Goal: Task Accomplishment & Management: Use online tool/utility

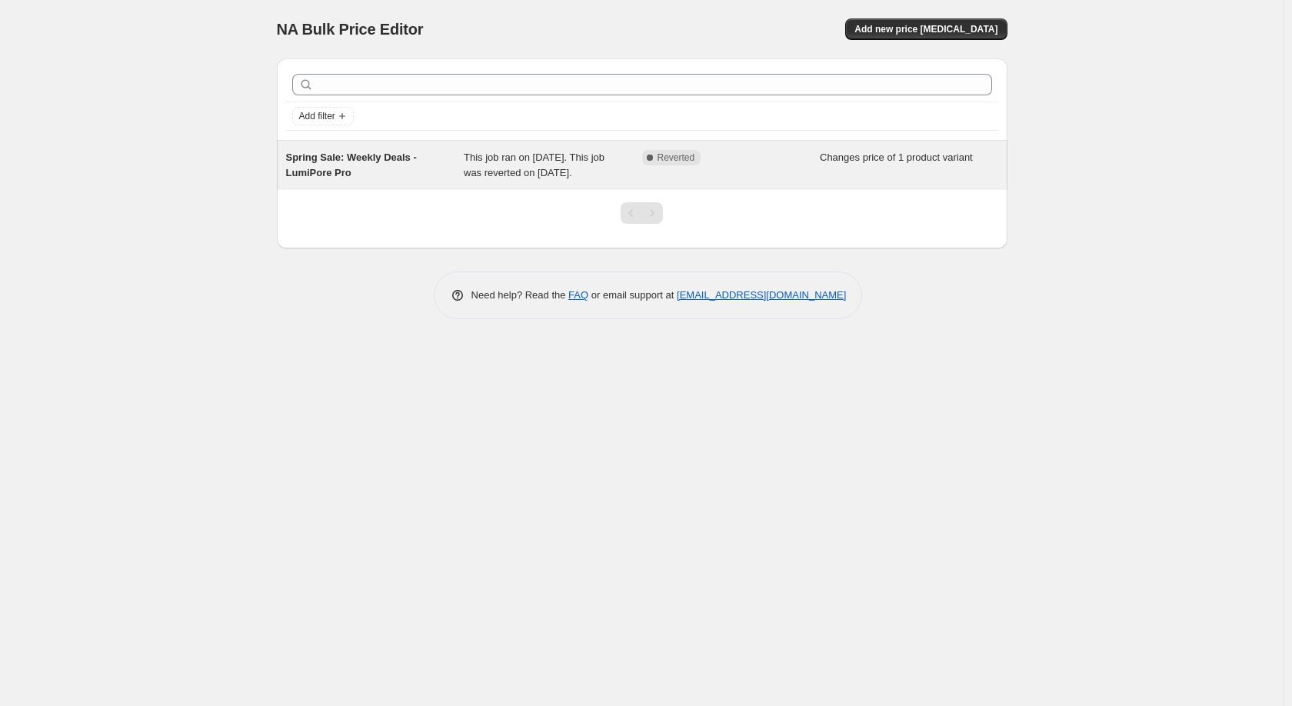
click at [335, 155] on span "Spring Sale: Weekly Deals - LumiPore Pro" at bounding box center [351, 165] width 131 height 27
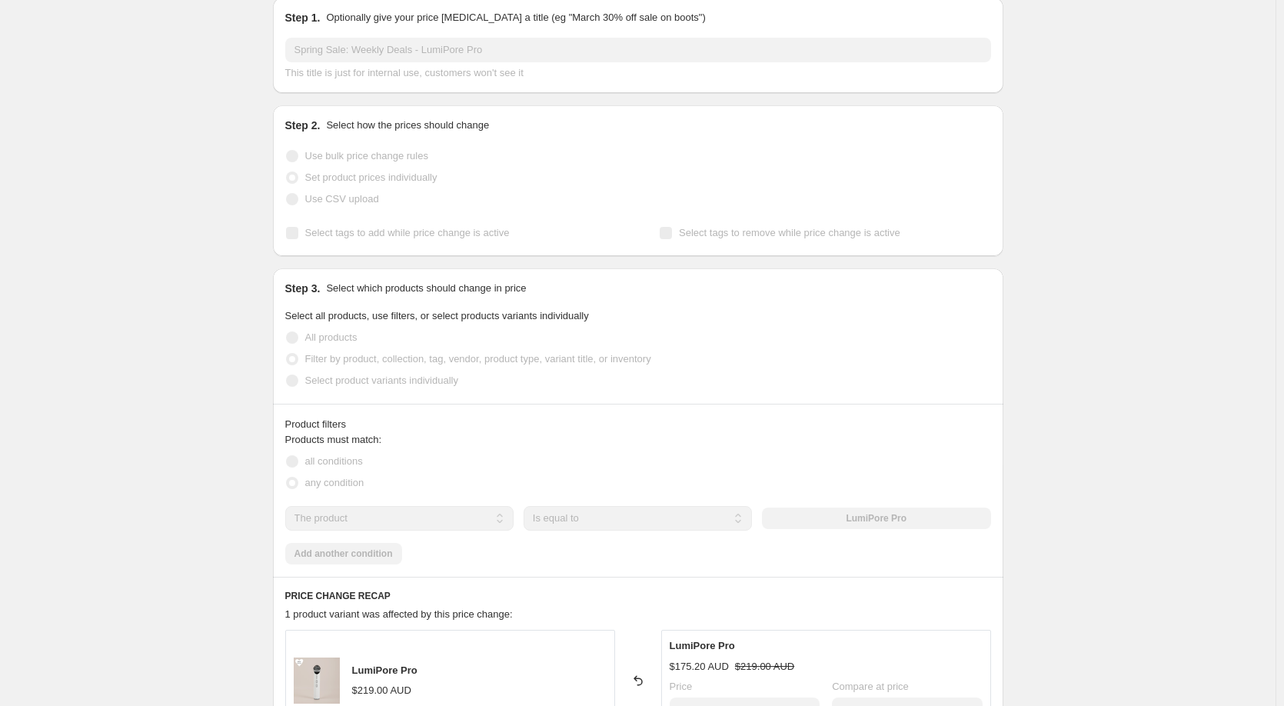
scroll to position [77, 0]
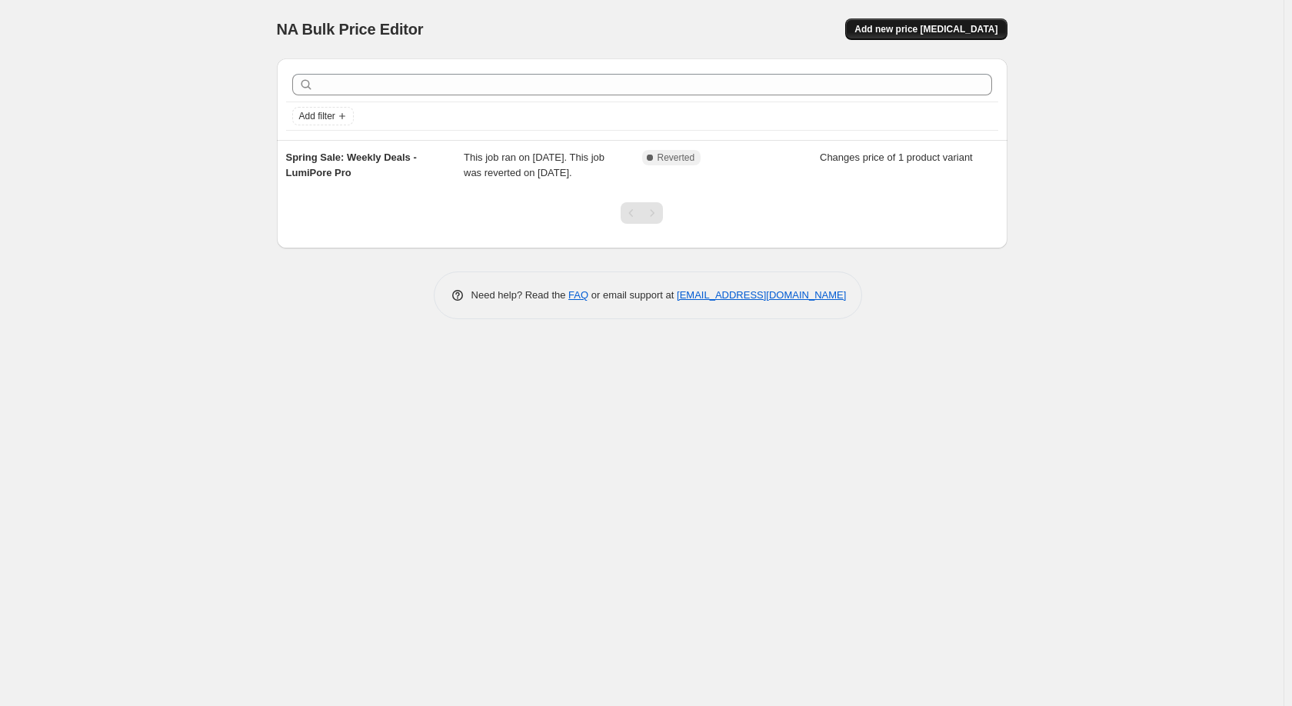
click at [949, 32] on span "Add new price [MEDICAL_DATA]" at bounding box center [925, 29] width 143 height 12
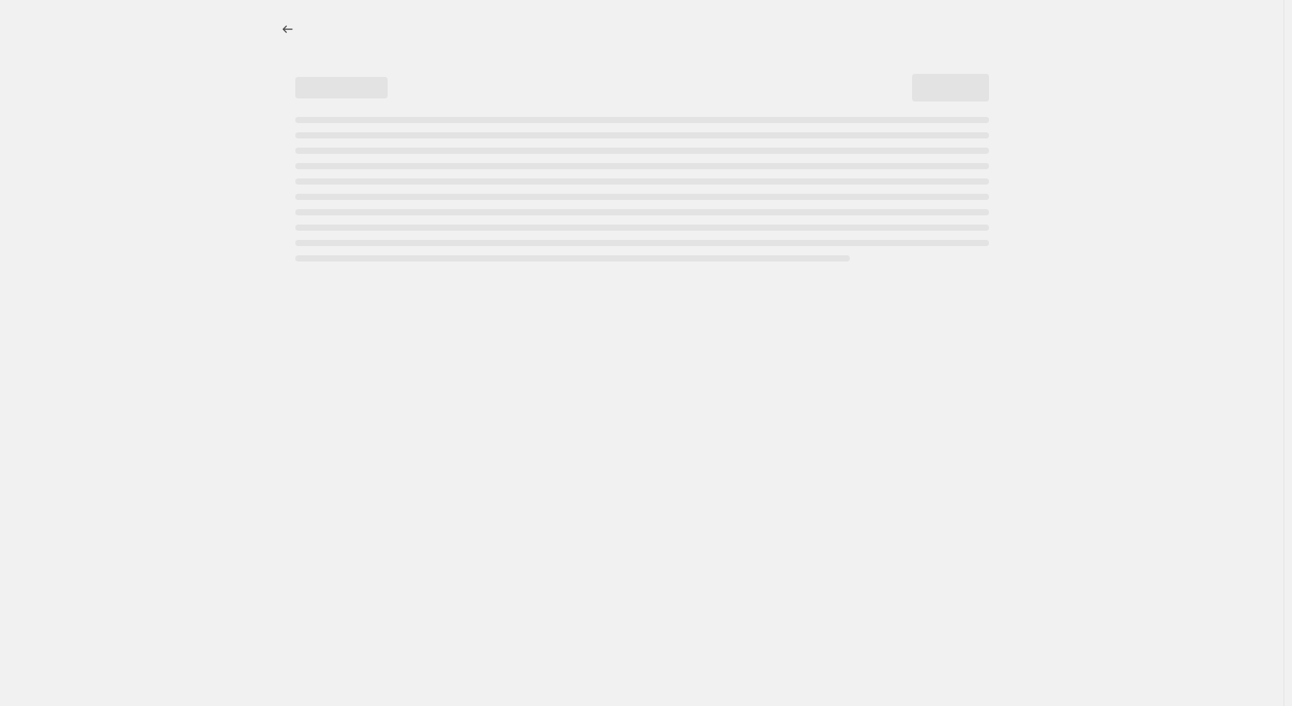
select select "percentage"
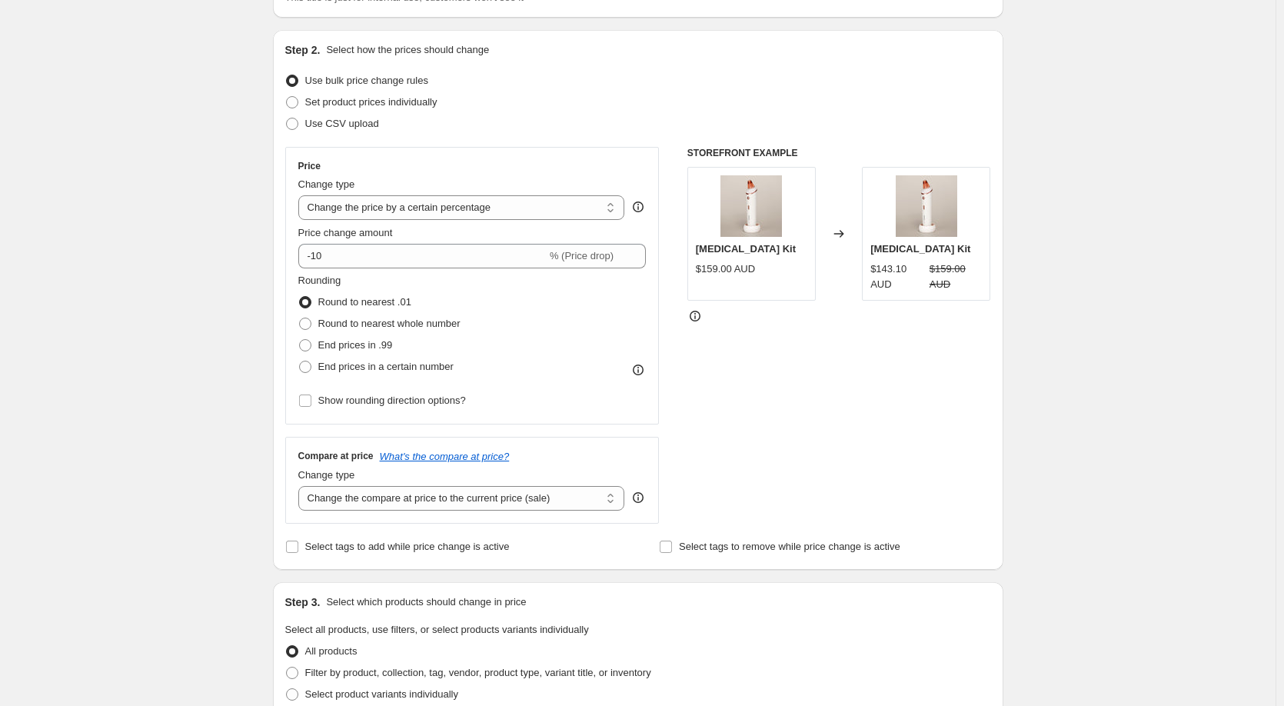
scroll to position [154, 0]
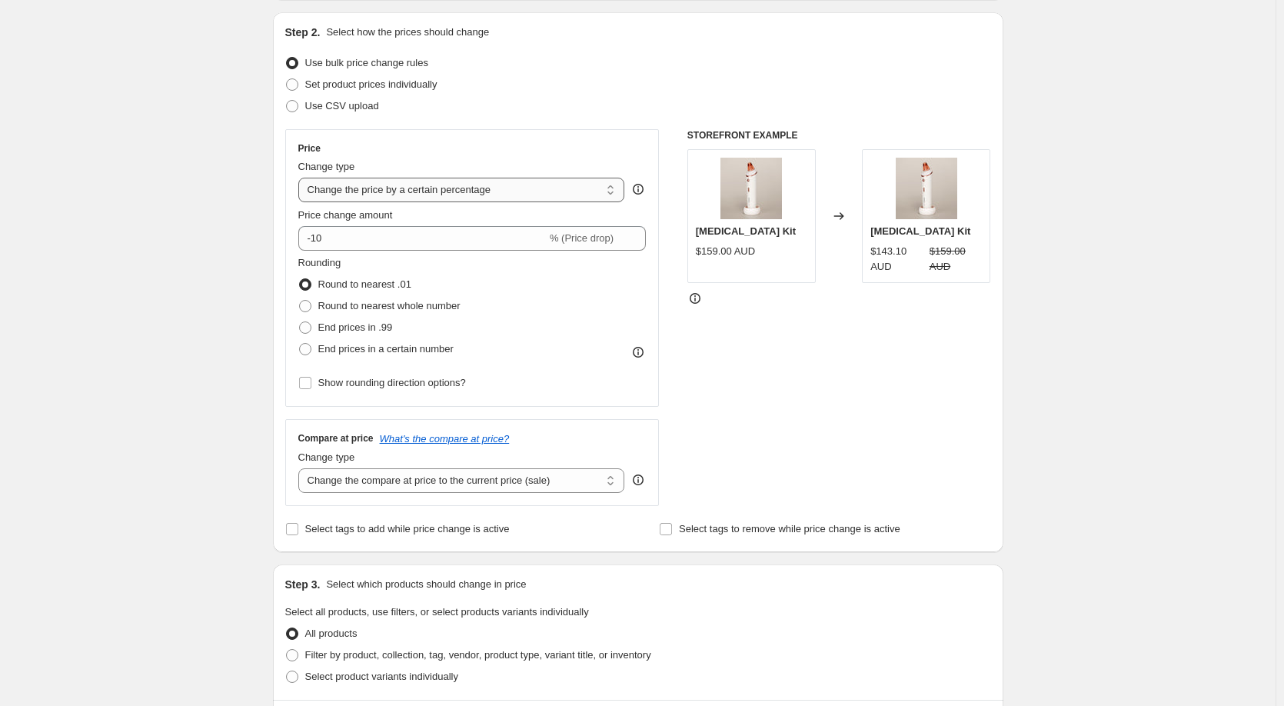
click at [438, 192] on select "Change the price to a certain amount Change the price by a certain amount Chang…" at bounding box center [461, 190] width 327 height 25
click at [774, 358] on div "STOREFRONT EXAMPLE [MEDICAL_DATA] Kit $159.00 AUD Changed to [MEDICAL_DATA] Kit…" at bounding box center [840, 317] width 304 height 377
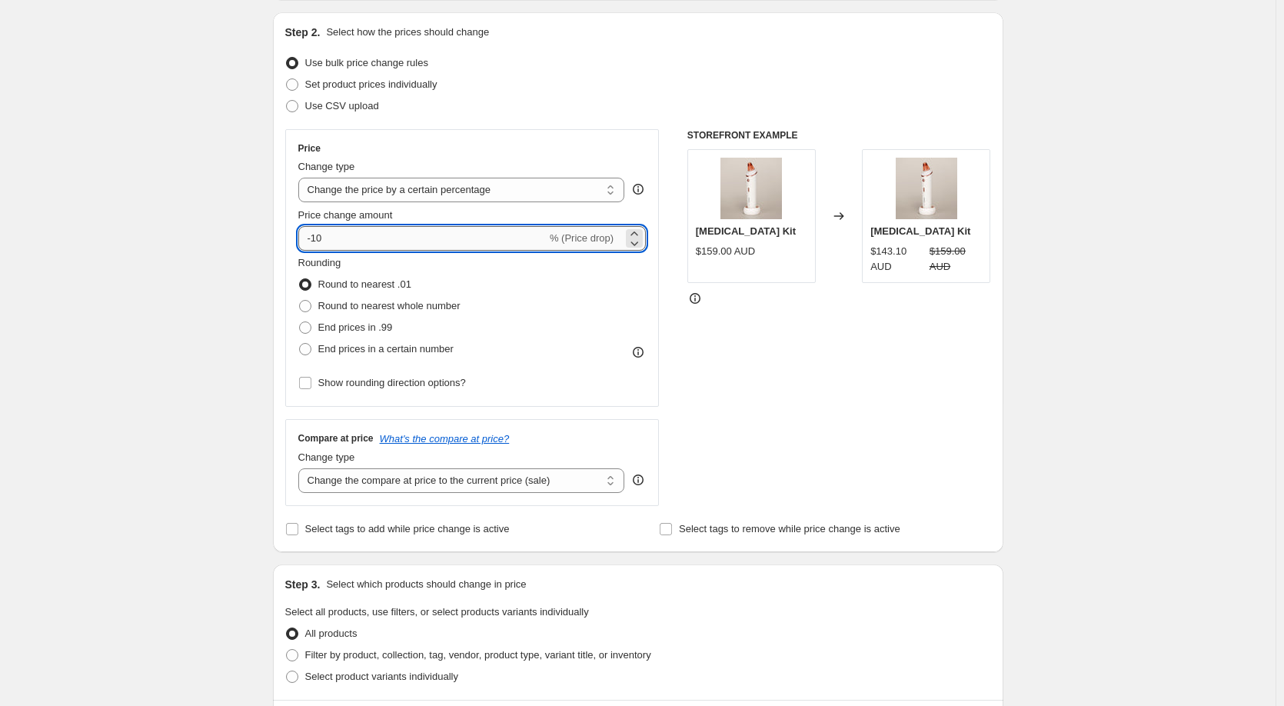
click at [323, 239] on input "-10" at bounding box center [422, 238] width 248 height 25
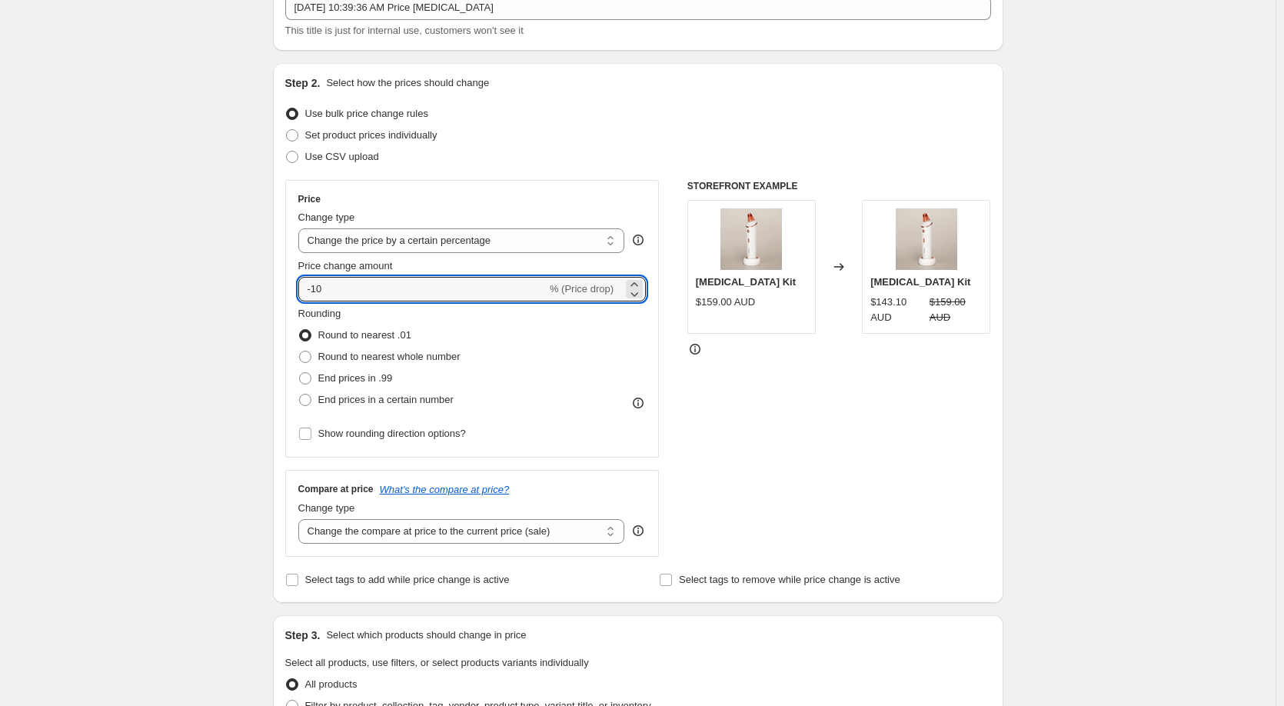
scroll to position [0, 0]
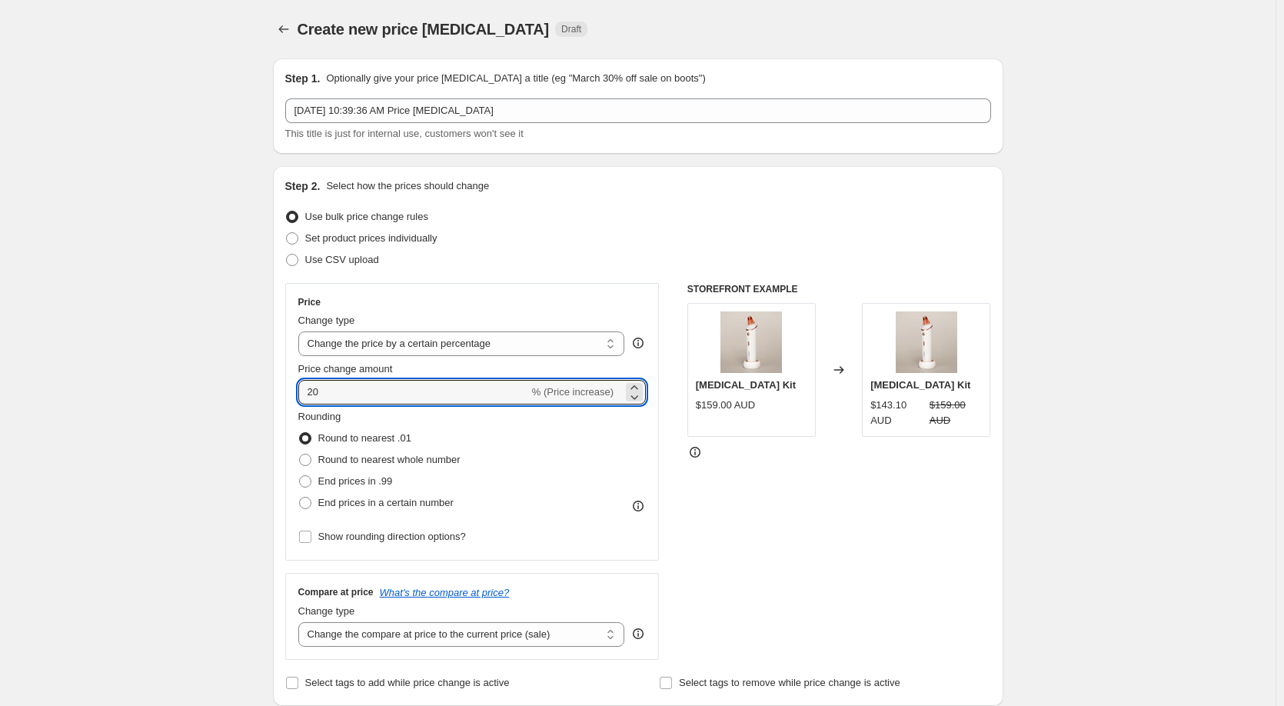
click at [827, 531] on div "STOREFRONT EXAMPLE [MEDICAL_DATA] Kit $159.00 AUD Changed to [MEDICAL_DATA] Kit…" at bounding box center [840, 471] width 304 height 377
click at [312, 391] on input "20" at bounding box center [413, 392] width 231 height 25
type input "-20"
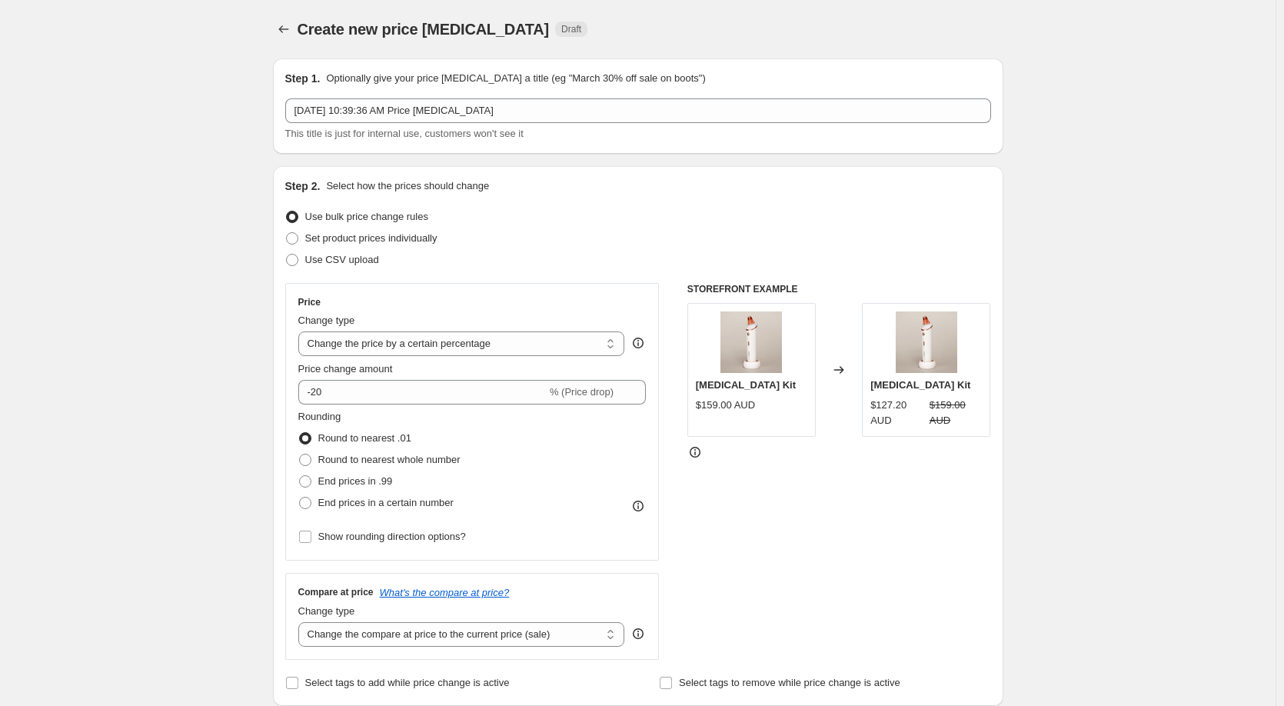
click at [866, 497] on div "STOREFRONT EXAMPLE [MEDICAL_DATA] Kit $159.00 AUD Changed to [MEDICAL_DATA] Kit…" at bounding box center [840, 471] width 304 height 377
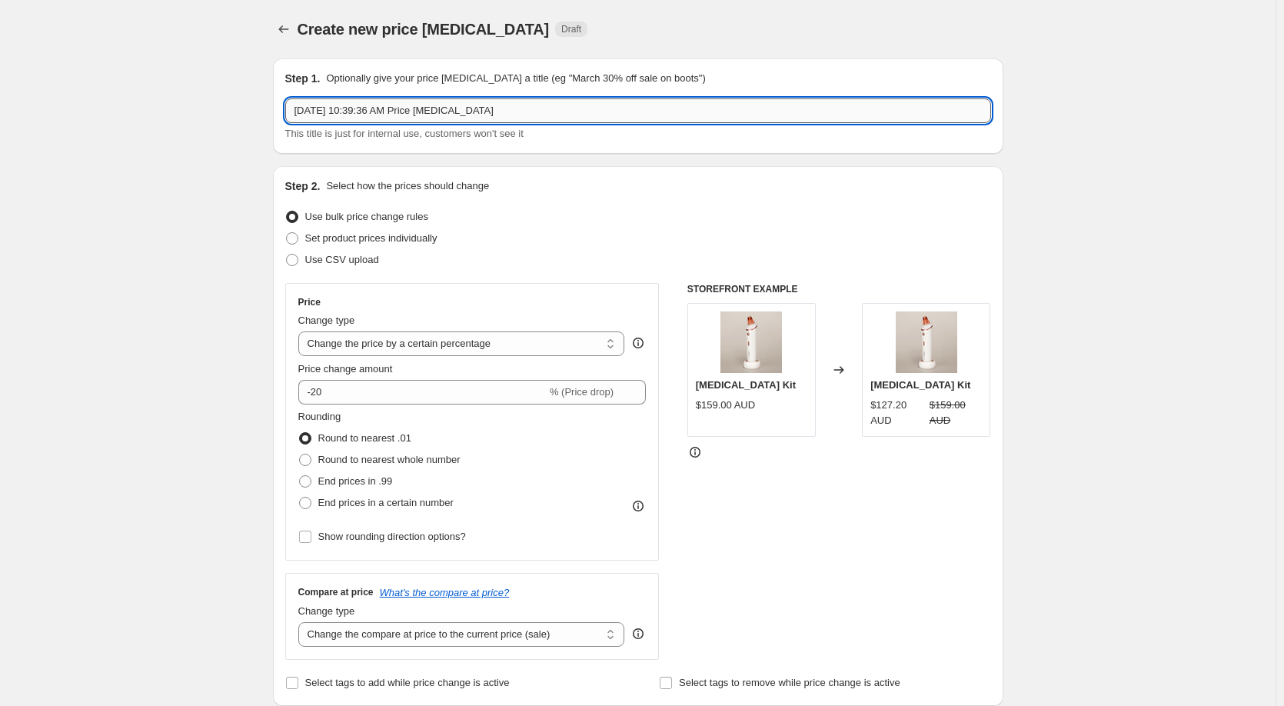
click at [461, 117] on input "[DATE] 10:39:36 AM Price [MEDICAL_DATA]" at bounding box center [638, 110] width 706 height 25
drag, startPoint x: 498, startPoint y: 113, endPoint x: 277, endPoint y: 130, distance: 221.4
click at [277, 130] on div "Step 1. Optionally give your price [MEDICAL_DATA] a title (eg "March 30% off sa…" at bounding box center [638, 105] width 731 height 95
type input "Spring Sale: LED Mask"
click at [298, 238] on span at bounding box center [292, 238] width 12 height 12
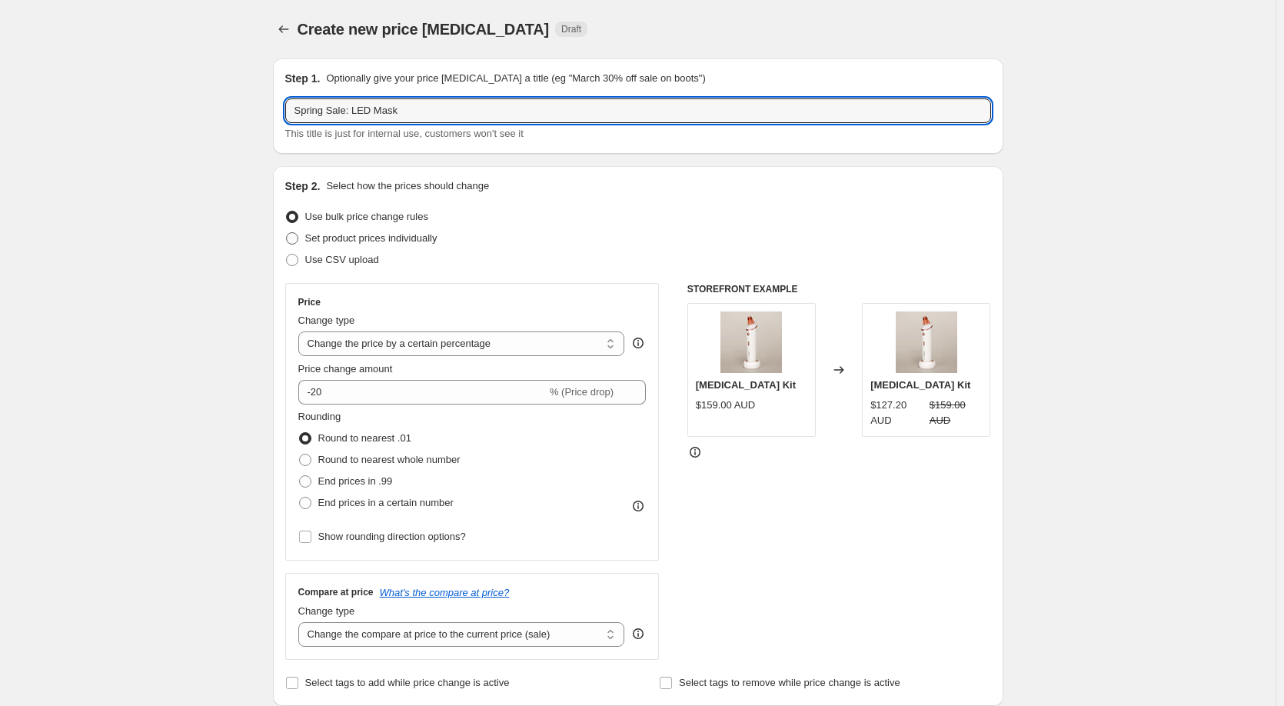
click at [287, 233] on input "Set product prices individually" at bounding box center [286, 232] width 1 height 1
radio input "true"
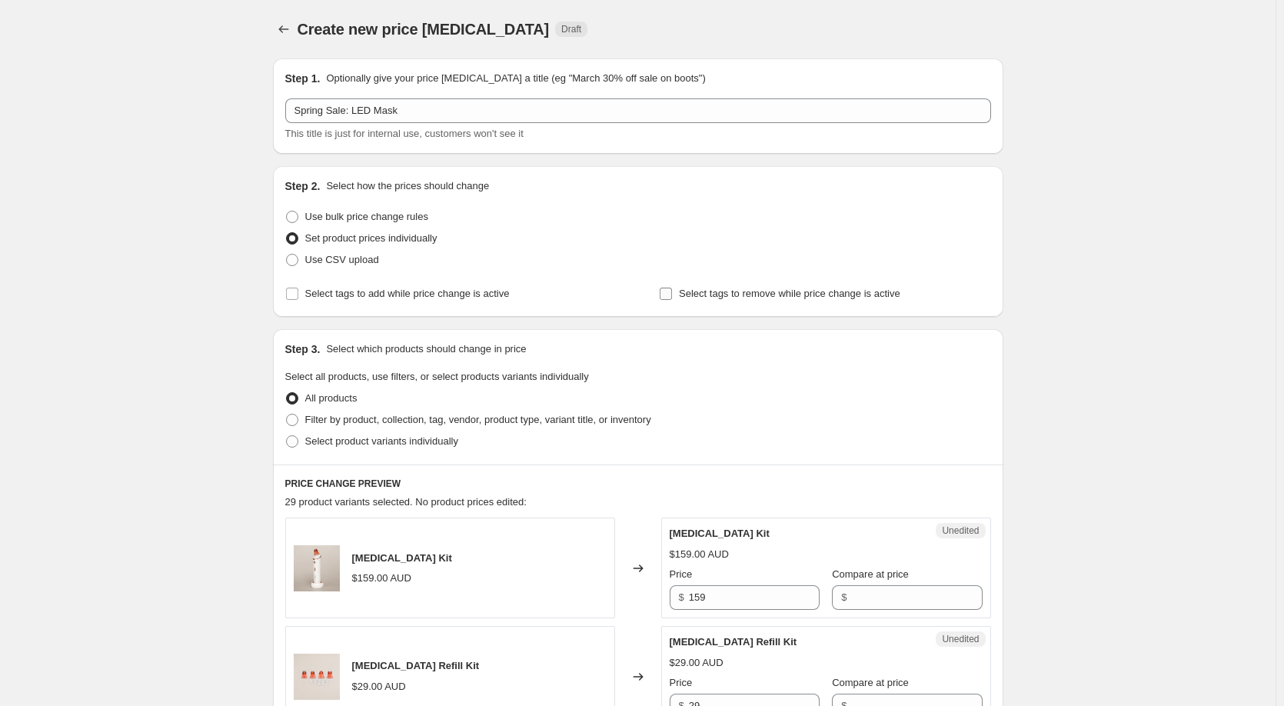
click at [671, 295] on input "Select tags to remove while price change is active" at bounding box center [666, 294] width 12 height 12
checkbox input "true"
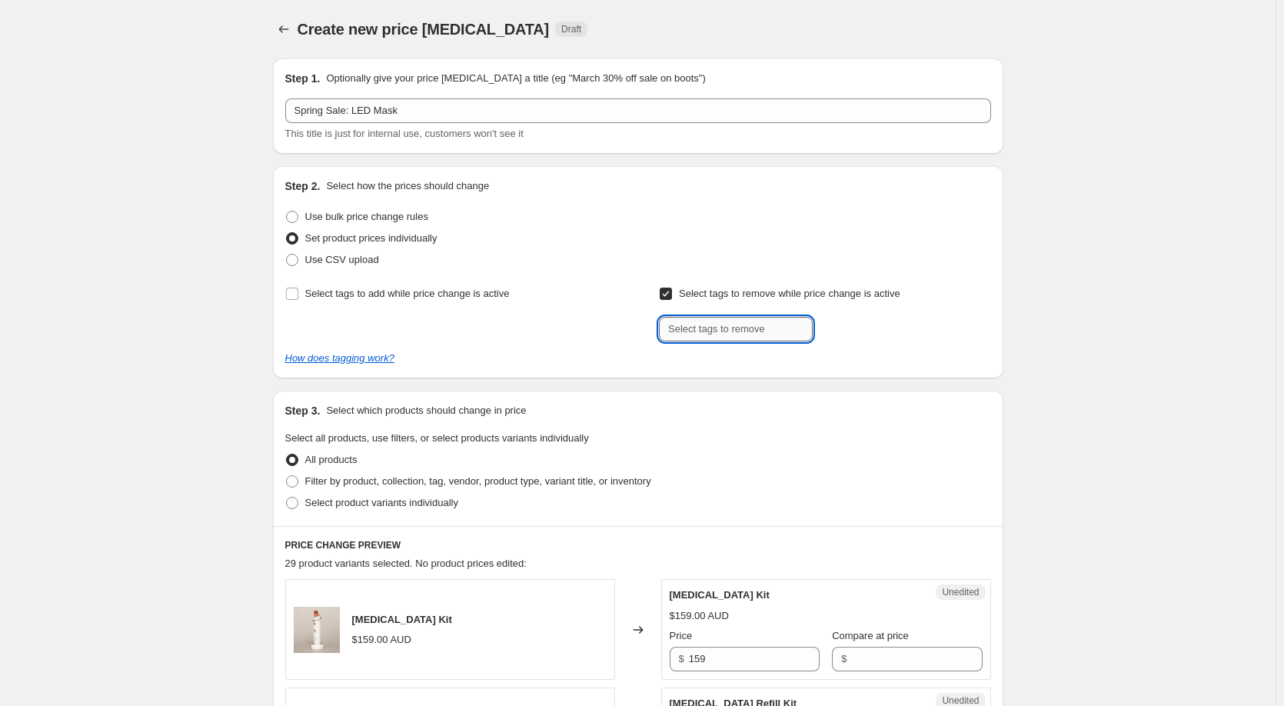
click at [703, 335] on input "text" at bounding box center [736, 329] width 154 height 25
type input "not-on-sale"
click at [892, 326] on span "not-on-sale" at bounding box center [872, 327] width 50 height 11
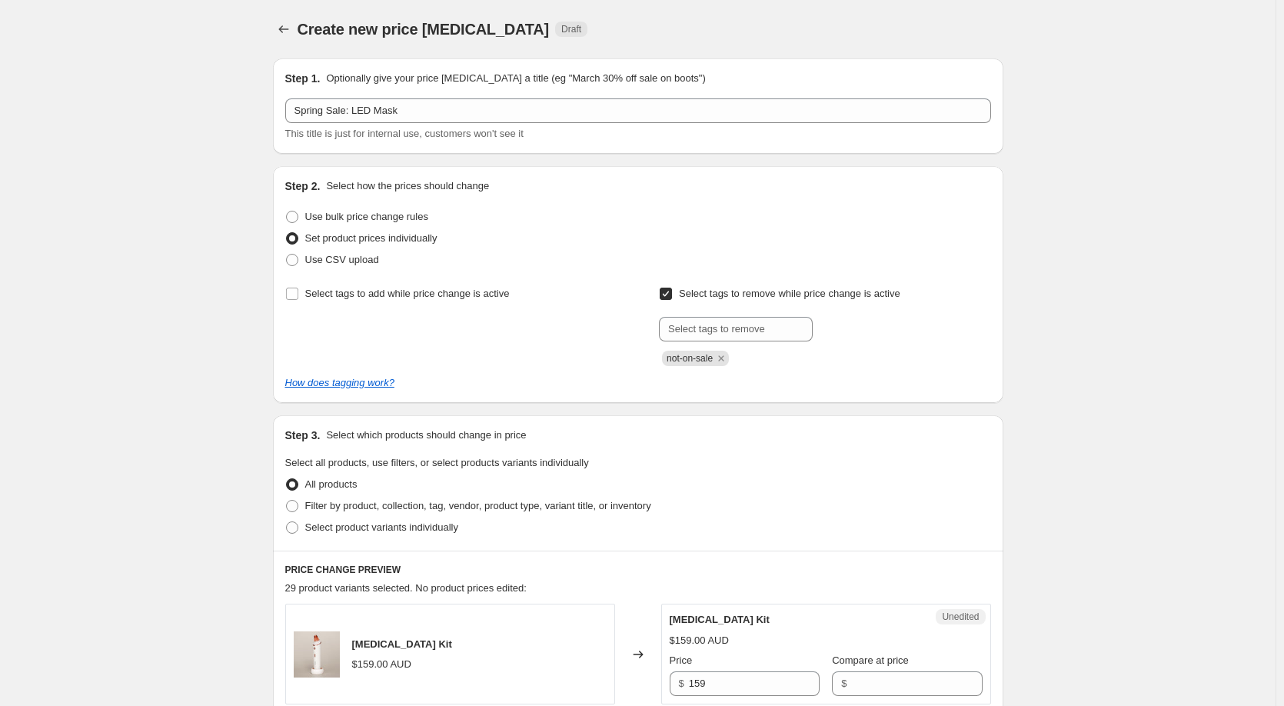
click at [914, 340] on div at bounding box center [824, 329] width 331 height 25
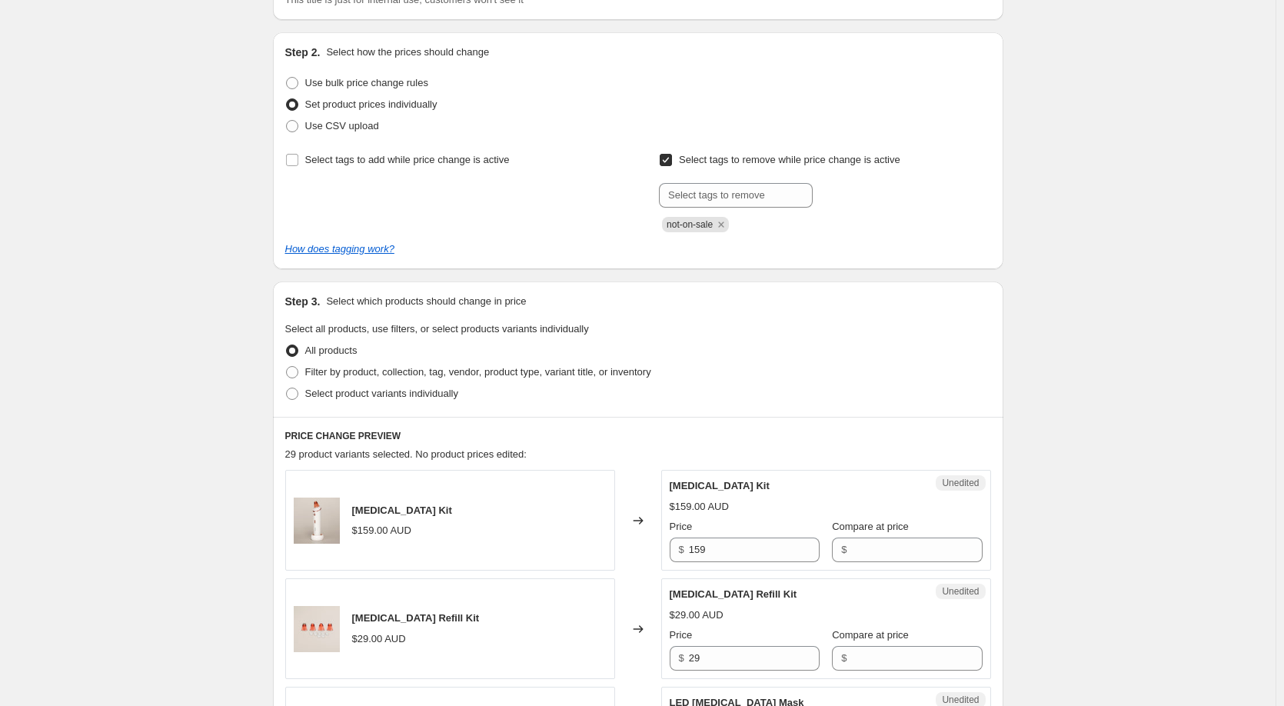
scroll to position [154, 0]
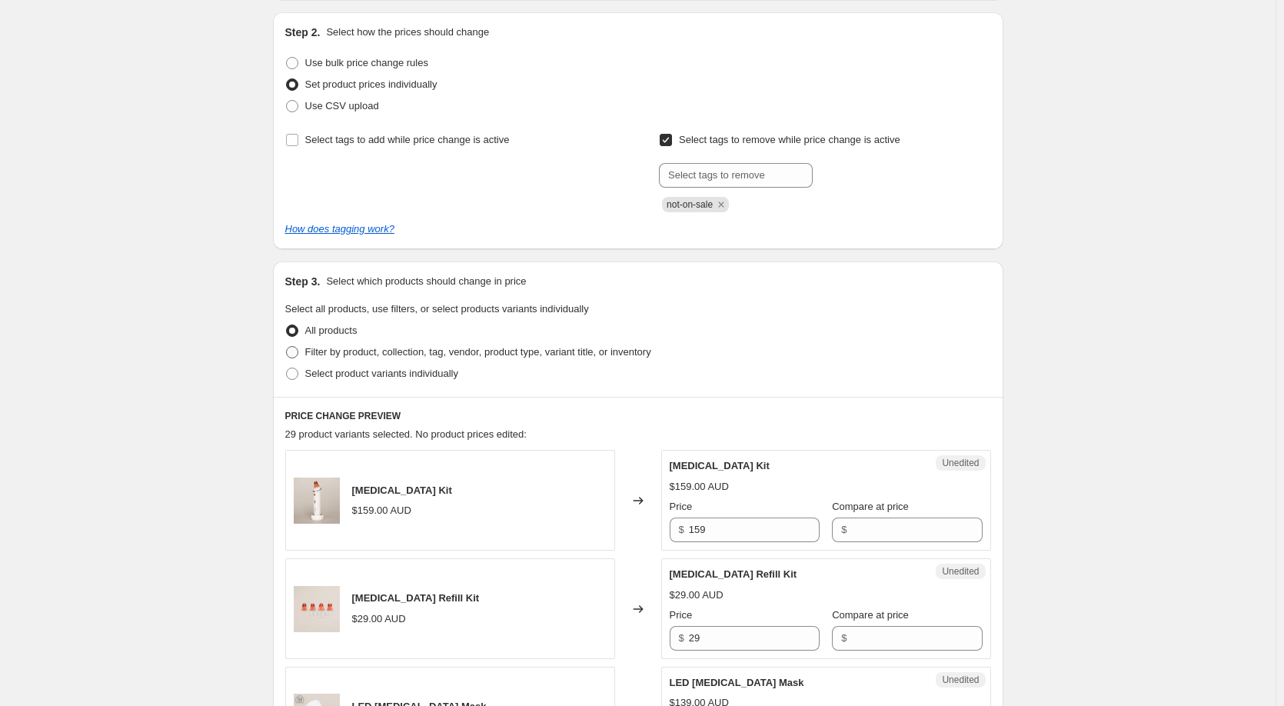
click at [297, 352] on span at bounding box center [292, 352] width 12 height 12
click at [287, 347] on input "Filter by product, collection, tag, vendor, product type, variant title, or inv…" at bounding box center [286, 346] width 1 height 1
radio input "true"
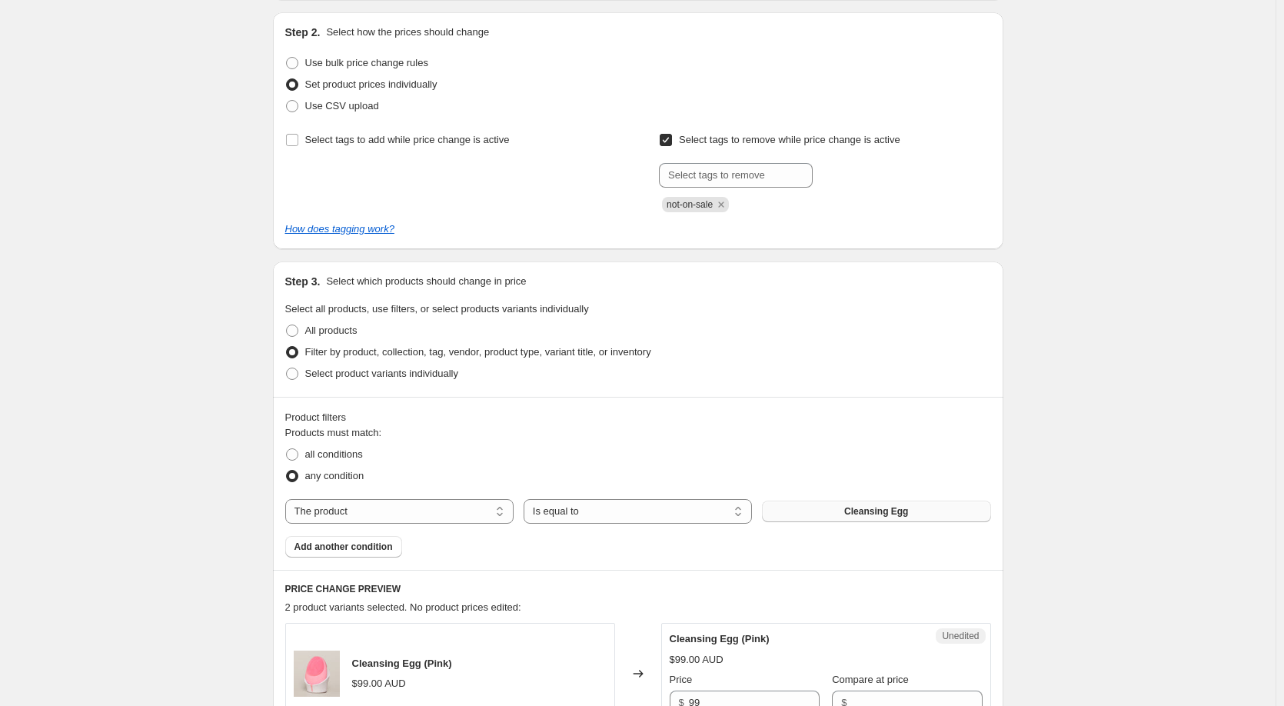
click at [837, 513] on button "Cleansing Egg" at bounding box center [876, 512] width 228 height 22
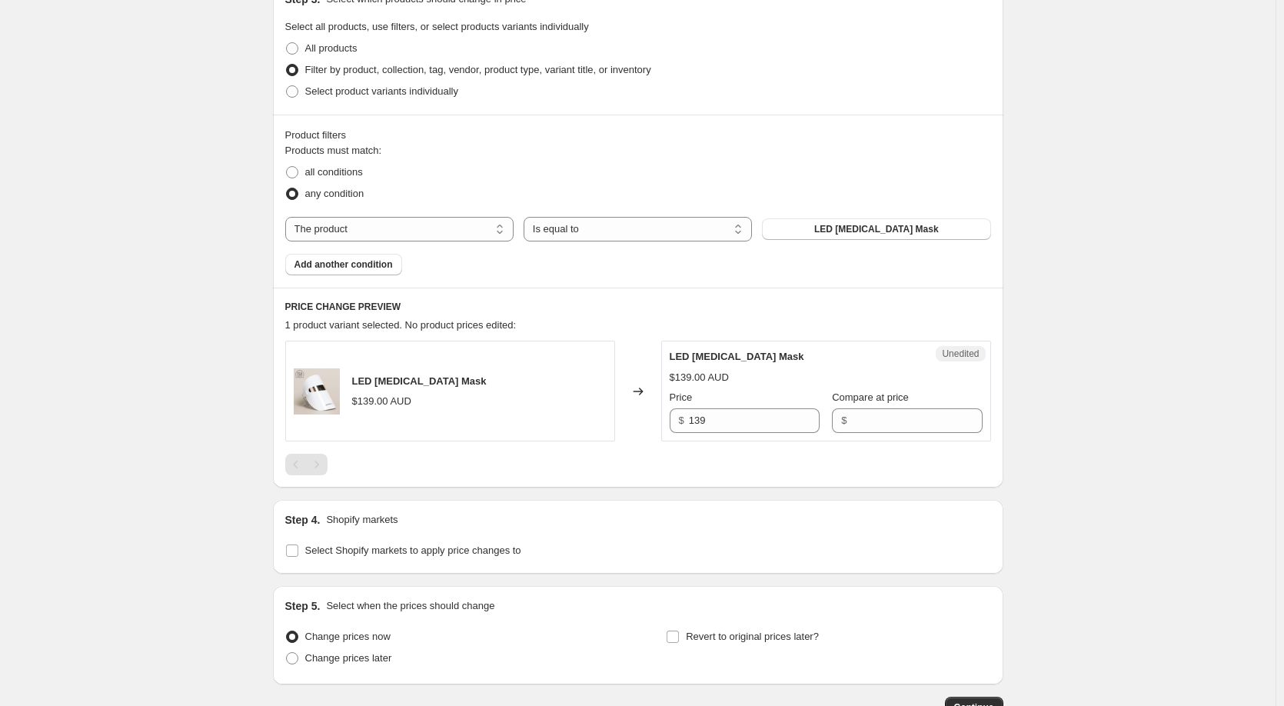
scroll to position [461, 0]
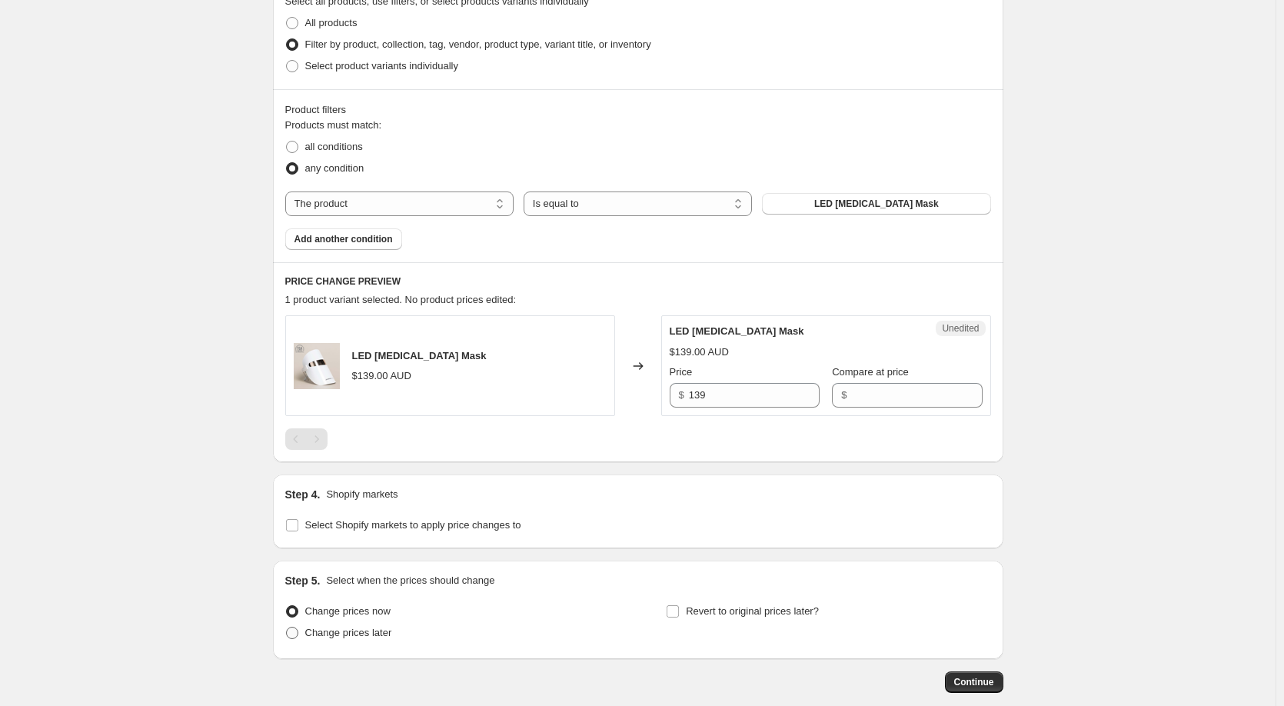
click at [297, 632] on span at bounding box center [292, 633] width 12 height 12
click at [287, 628] on input "Change prices later" at bounding box center [286, 627] width 1 height 1
radio input "true"
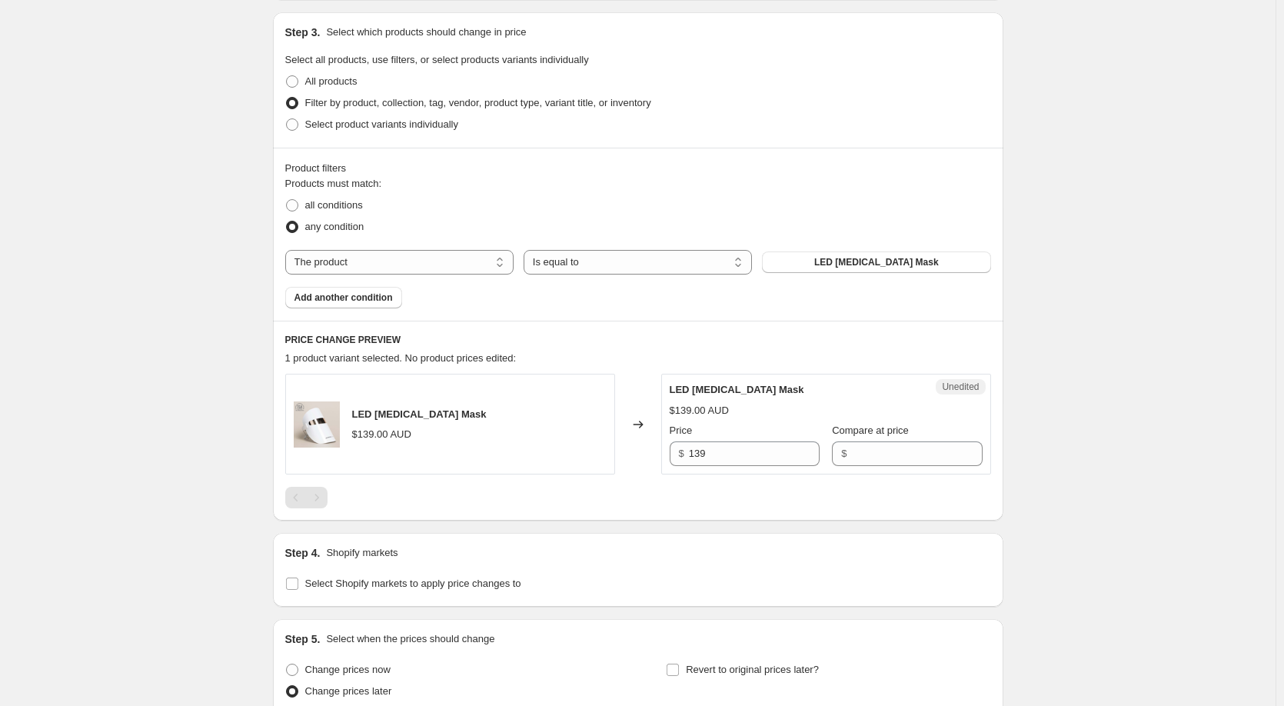
scroll to position [308, 0]
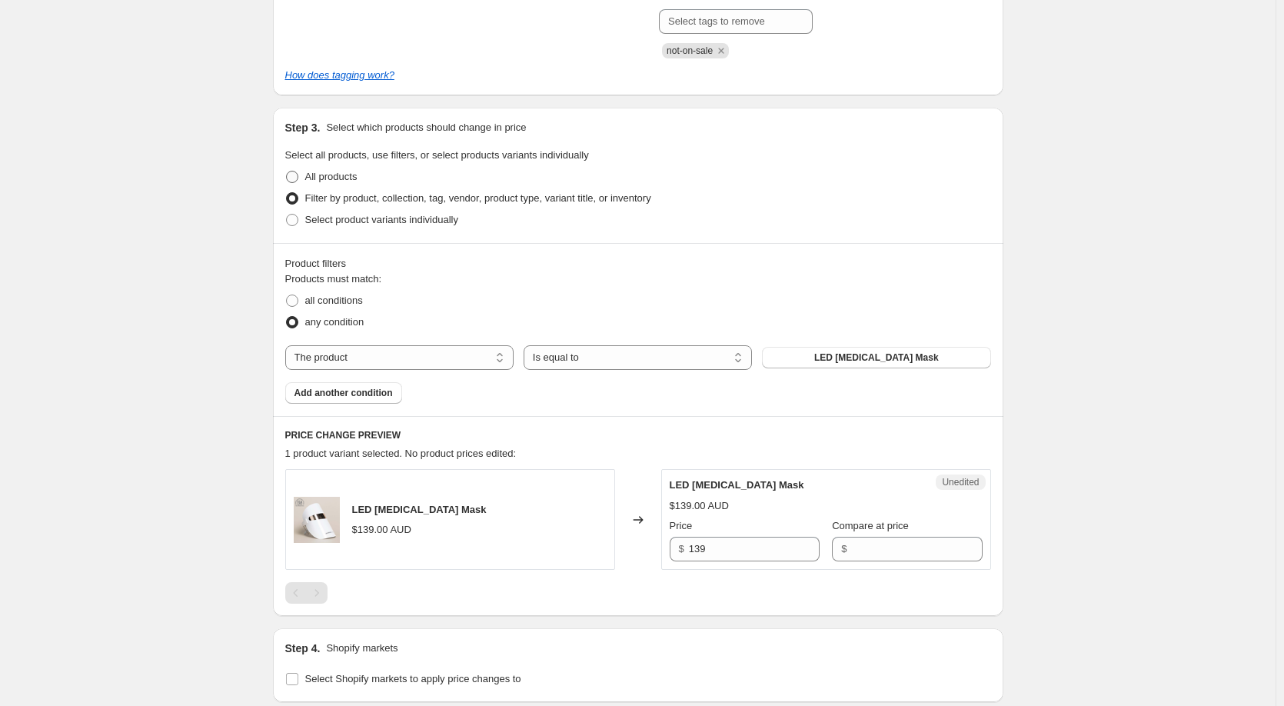
click at [298, 176] on span at bounding box center [292, 177] width 12 height 12
click at [287, 172] on input "All products" at bounding box center [286, 171] width 1 height 1
radio input "true"
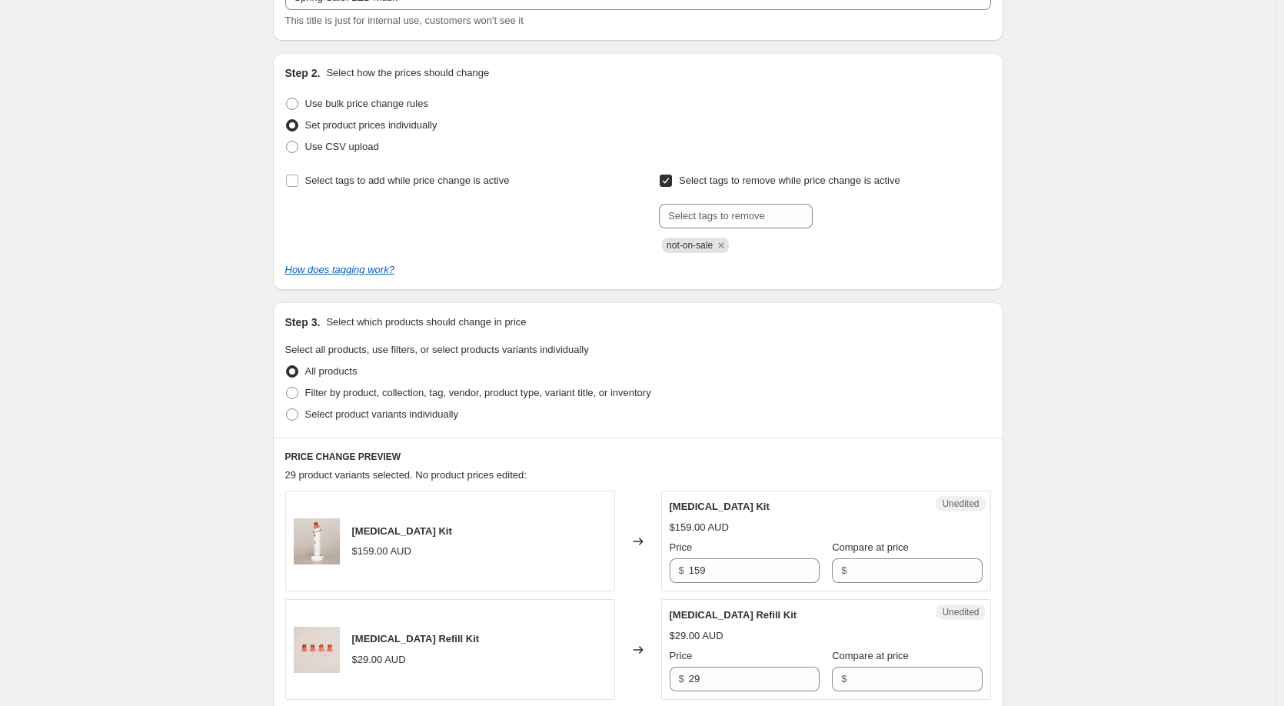
scroll to position [77, 0]
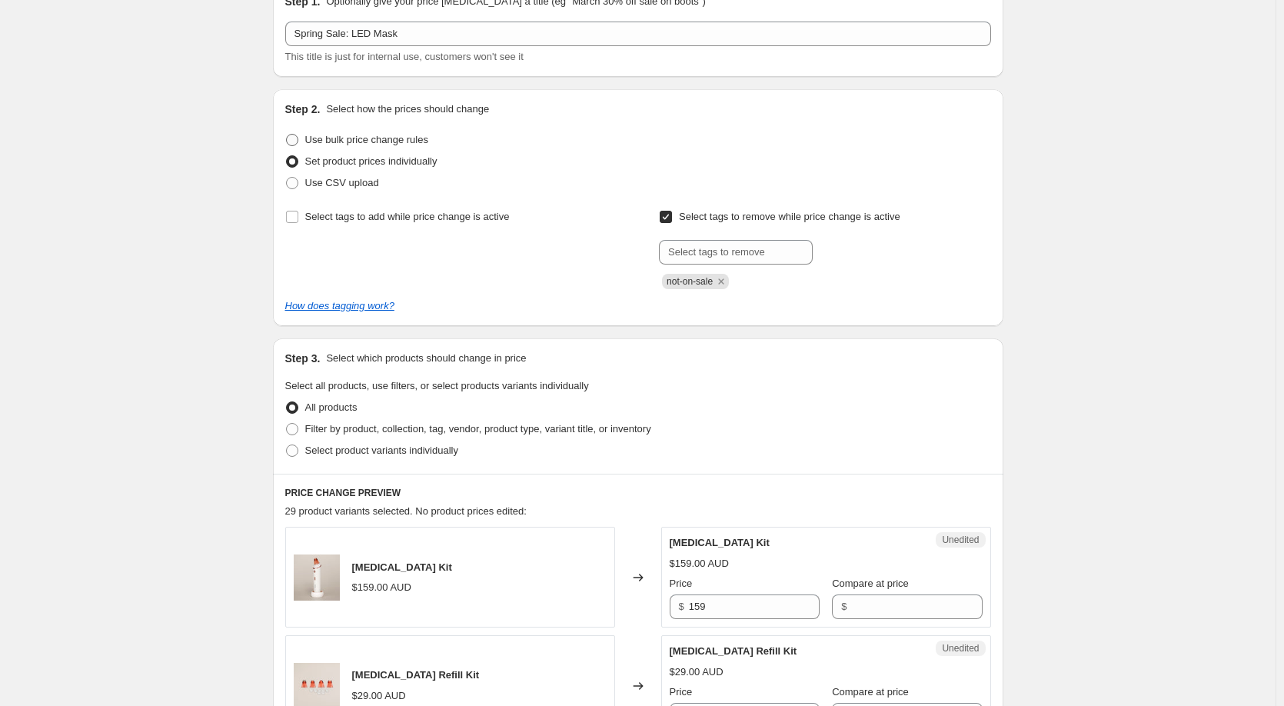
click at [291, 138] on span at bounding box center [292, 140] width 12 height 12
click at [287, 135] on input "Use bulk price change rules" at bounding box center [286, 134] width 1 height 1
radio input "true"
select select "percentage"
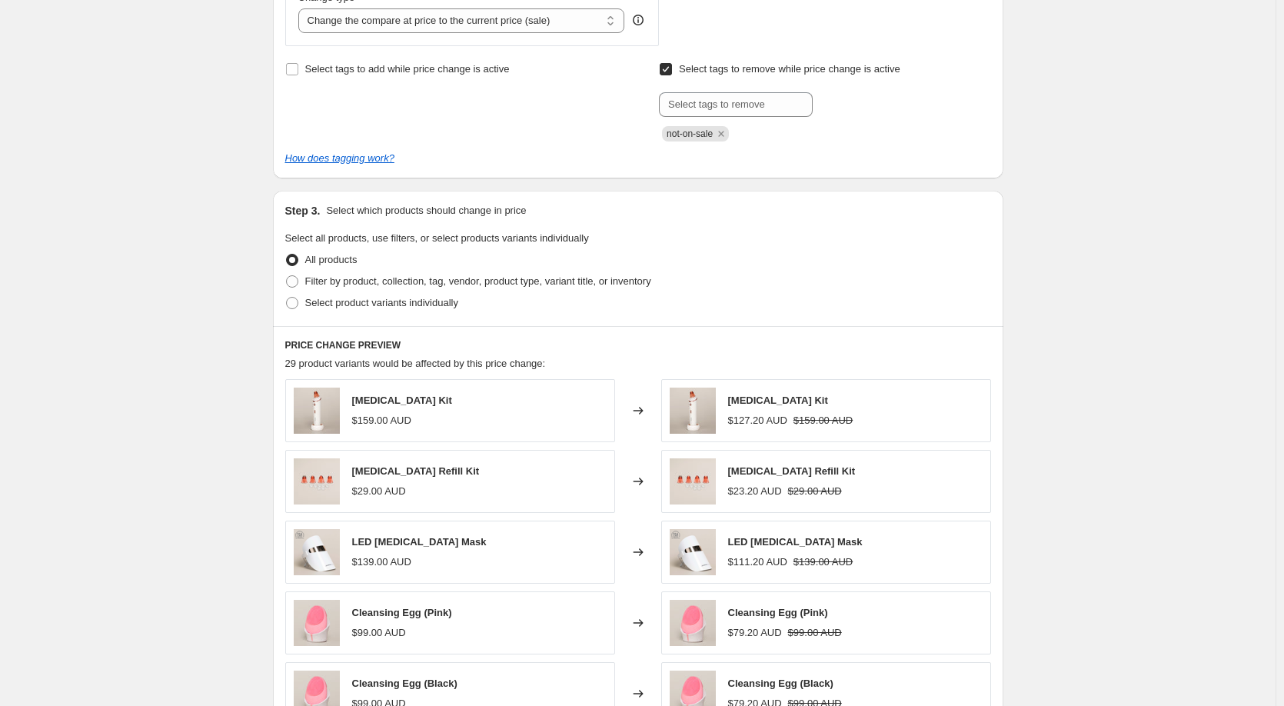
scroll to position [615, 0]
click at [291, 281] on span at bounding box center [292, 280] width 12 height 12
click at [287, 275] on input "Filter by product, collection, tag, vendor, product type, variant title, or inv…" at bounding box center [286, 274] width 1 height 1
radio input "true"
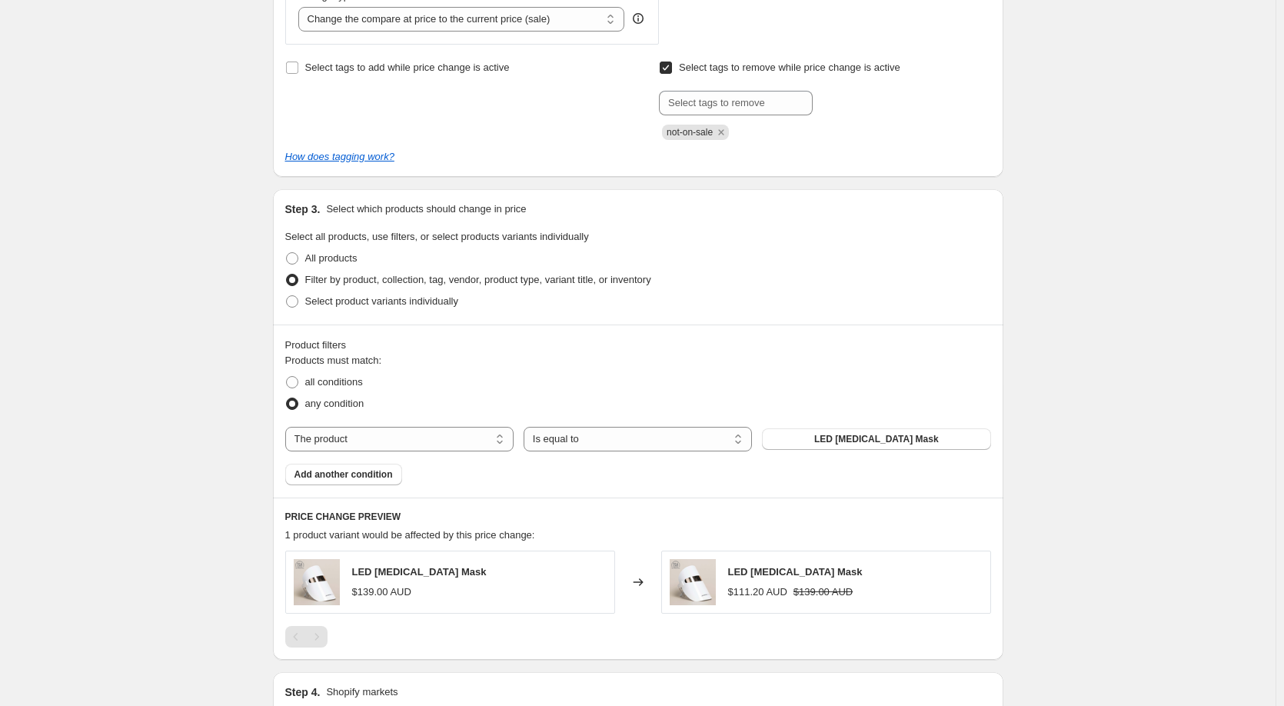
click at [969, 252] on div "All products" at bounding box center [638, 259] width 706 height 22
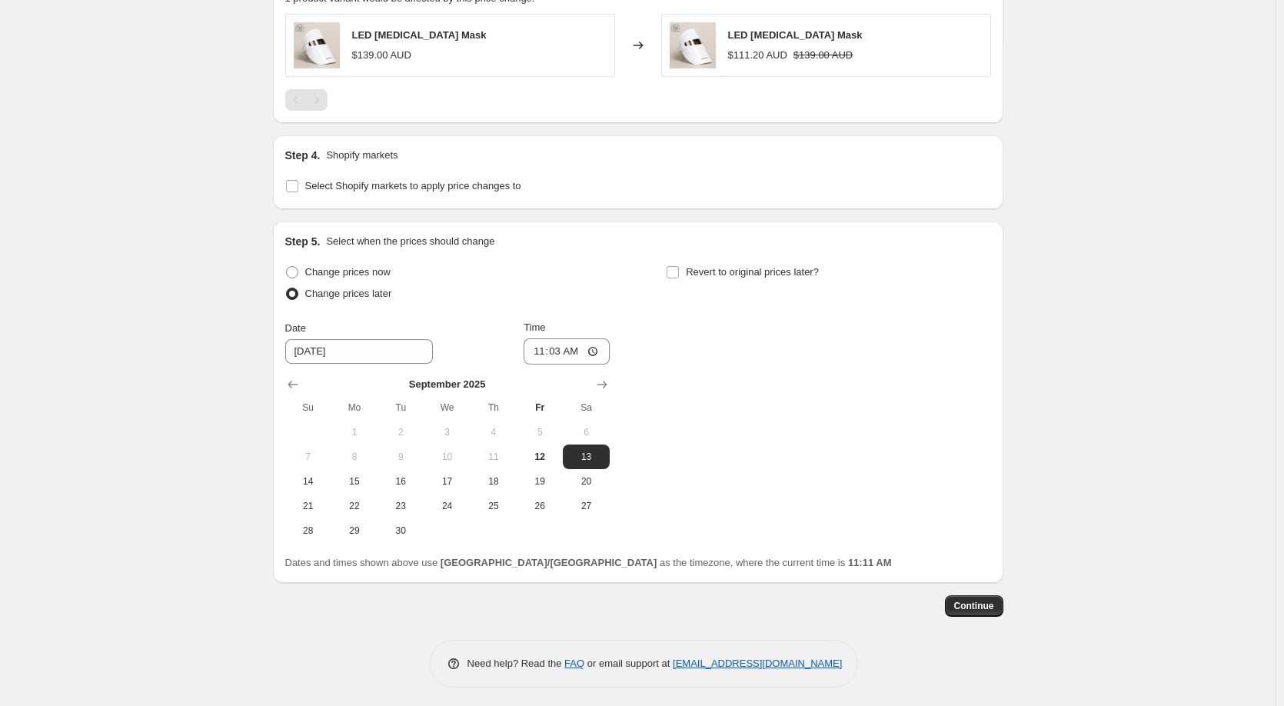
scroll to position [1154, 0]
click at [291, 267] on span at bounding box center [292, 271] width 12 height 12
click at [287, 265] on input "Change prices now" at bounding box center [286, 265] width 1 height 1
radio input "true"
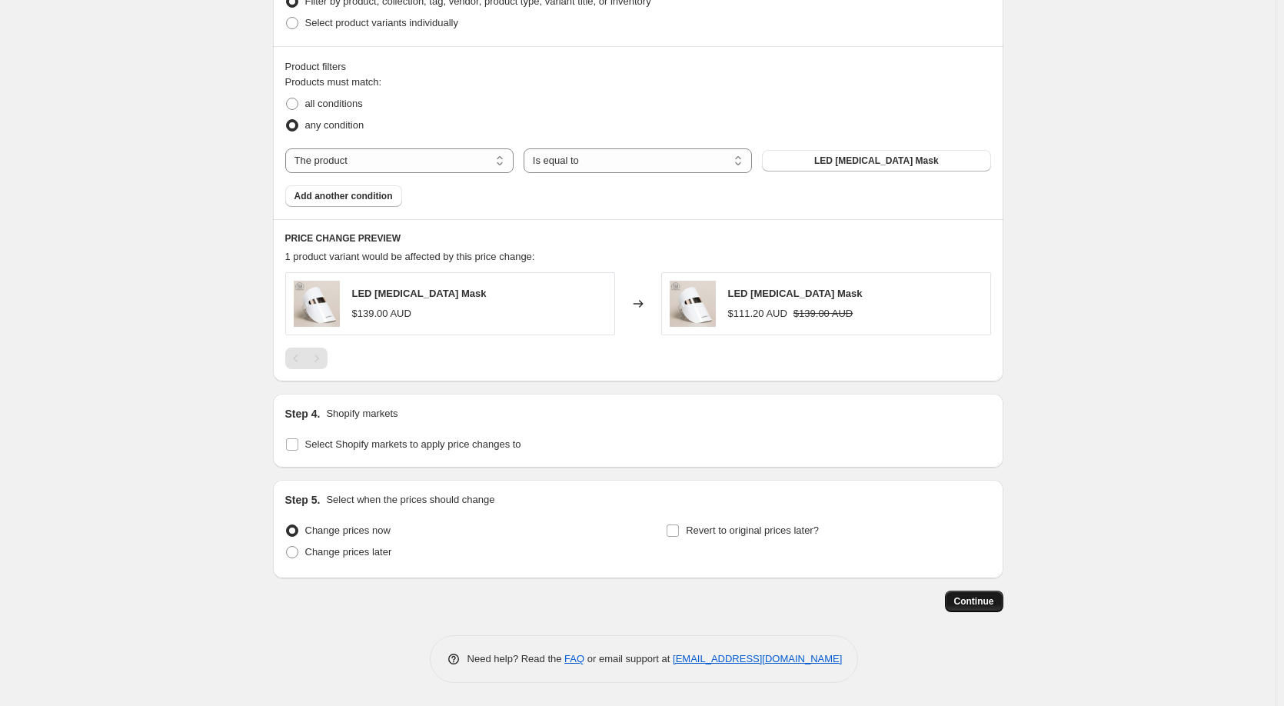
click at [978, 601] on span "Continue" at bounding box center [974, 601] width 40 height 12
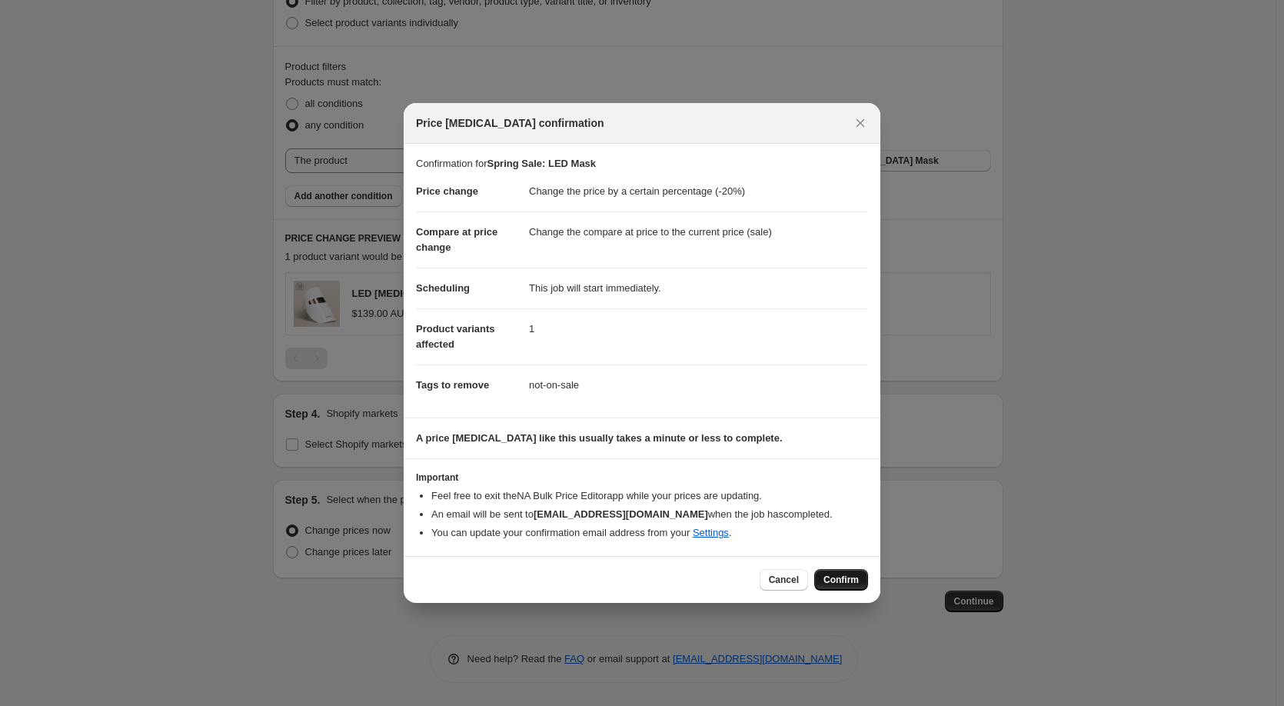
click at [850, 580] on span "Confirm" at bounding box center [841, 580] width 35 height 12
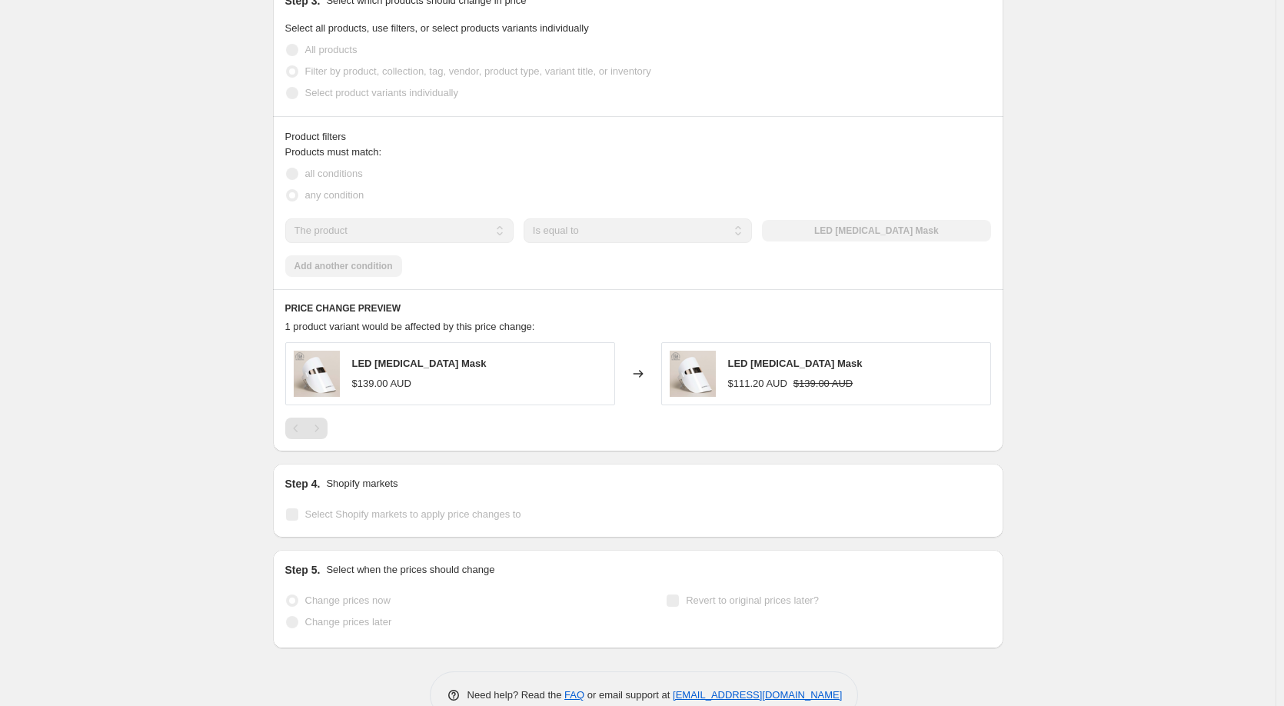
scroll to position [934, 0]
select select "percentage"
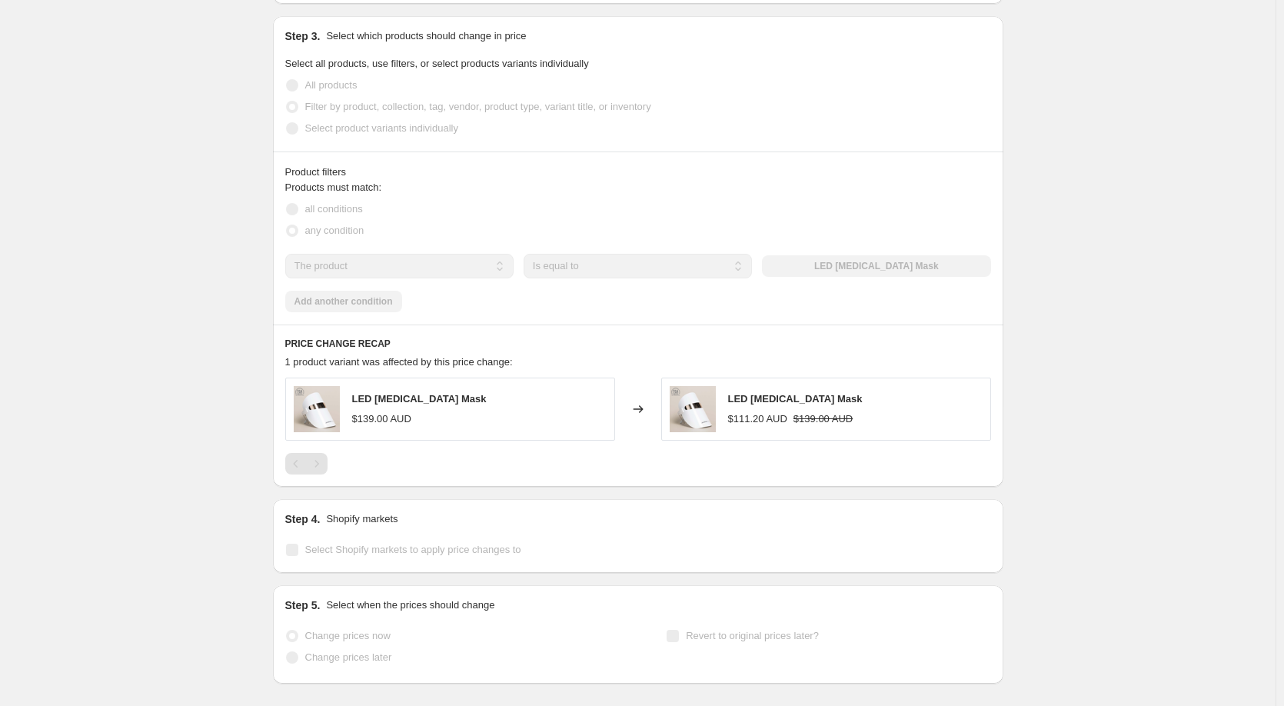
scroll to position [0, 0]
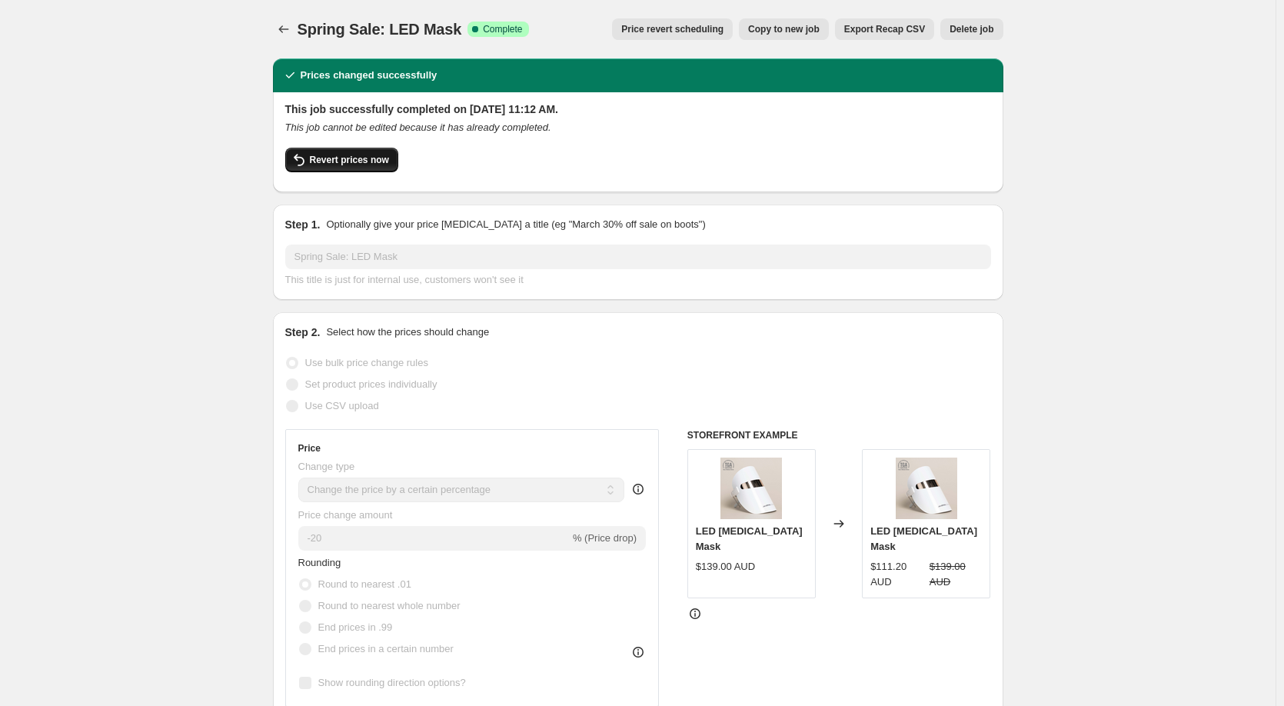
click at [338, 162] on span "Revert prices now" at bounding box center [349, 160] width 79 height 12
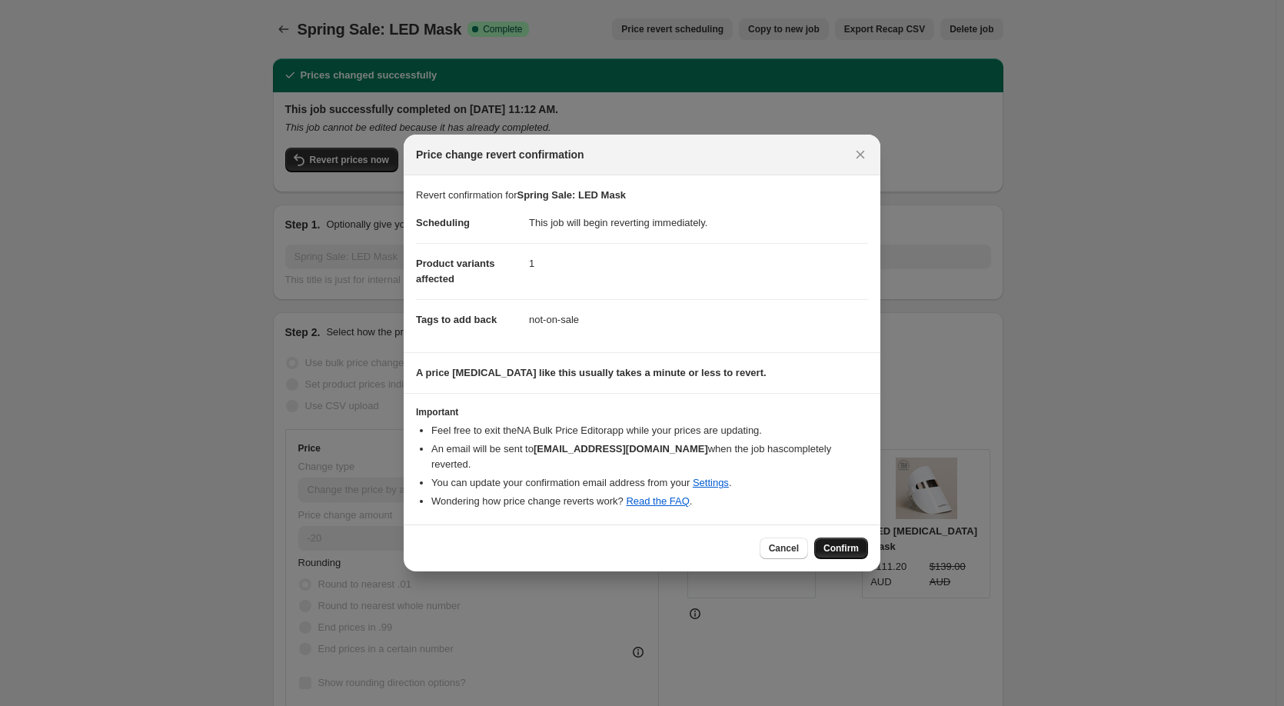
click at [853, 547] on span "Confirm" at bounding box center [841, 548] width 35 height 12
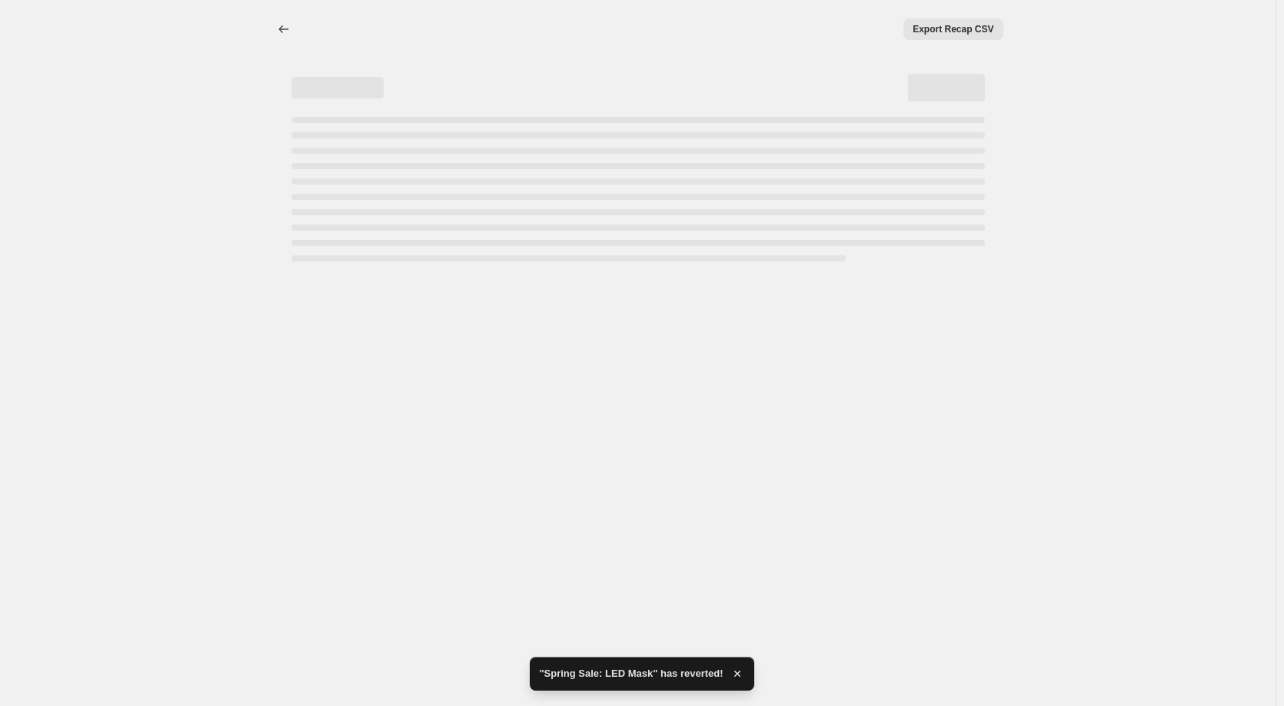
select select "percentage"
